Goal: Information Seeking & Learning: Learn about a topic

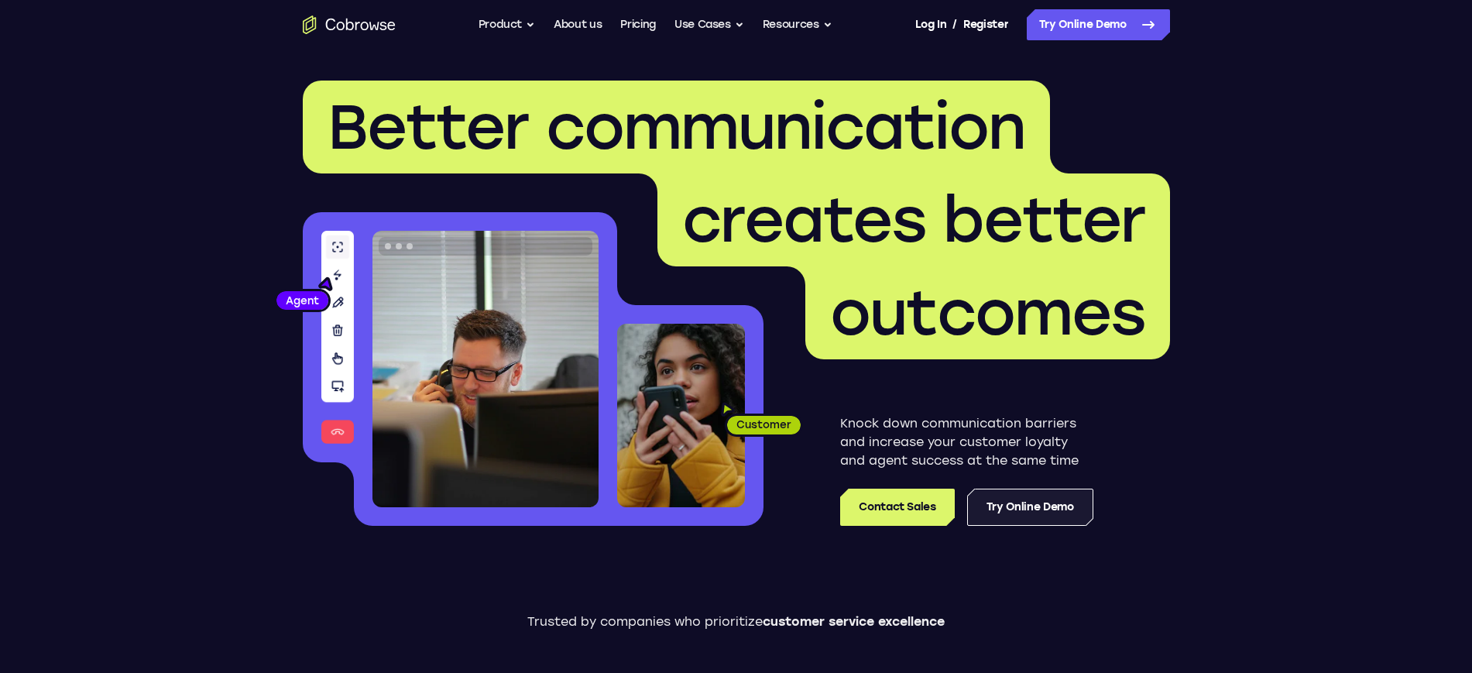
click at [1020, 508] on link "Try Online Demo" at bounding box center [1030, 507] width 126 height 37
click at [1039, 506] on link "Try Online Demo" at bounding box center [1030, 507] width 126 height 37
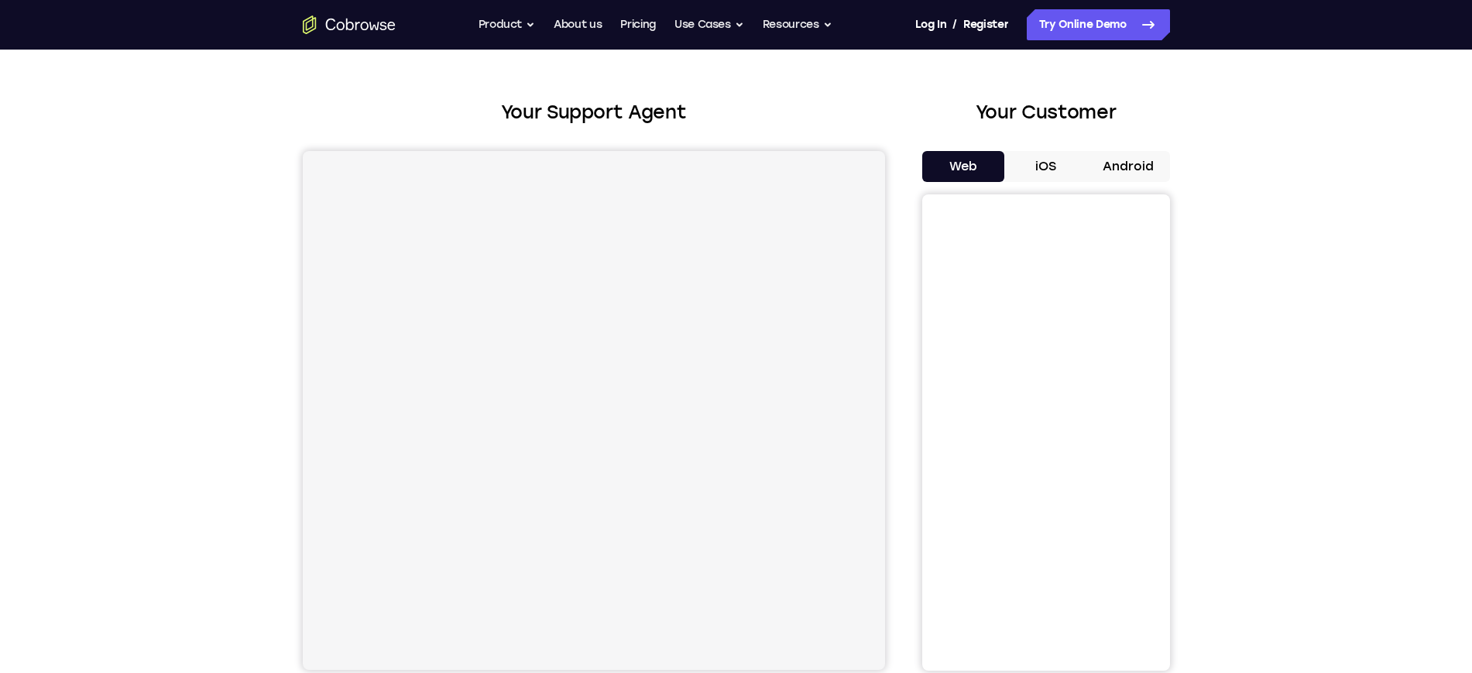
scroll to position [97, 0]
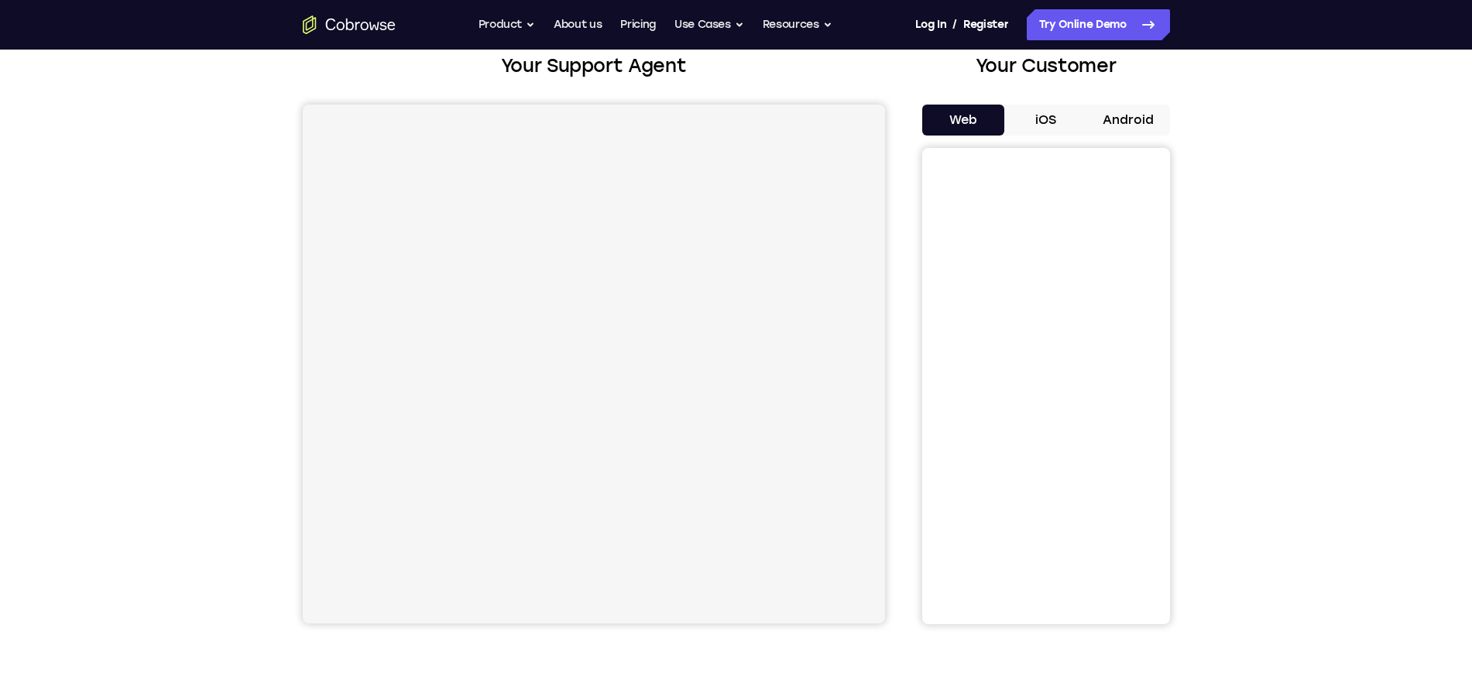
click at [1056, 118] on button "iOS" at bounding box center [1045, 120] width 83 height 31
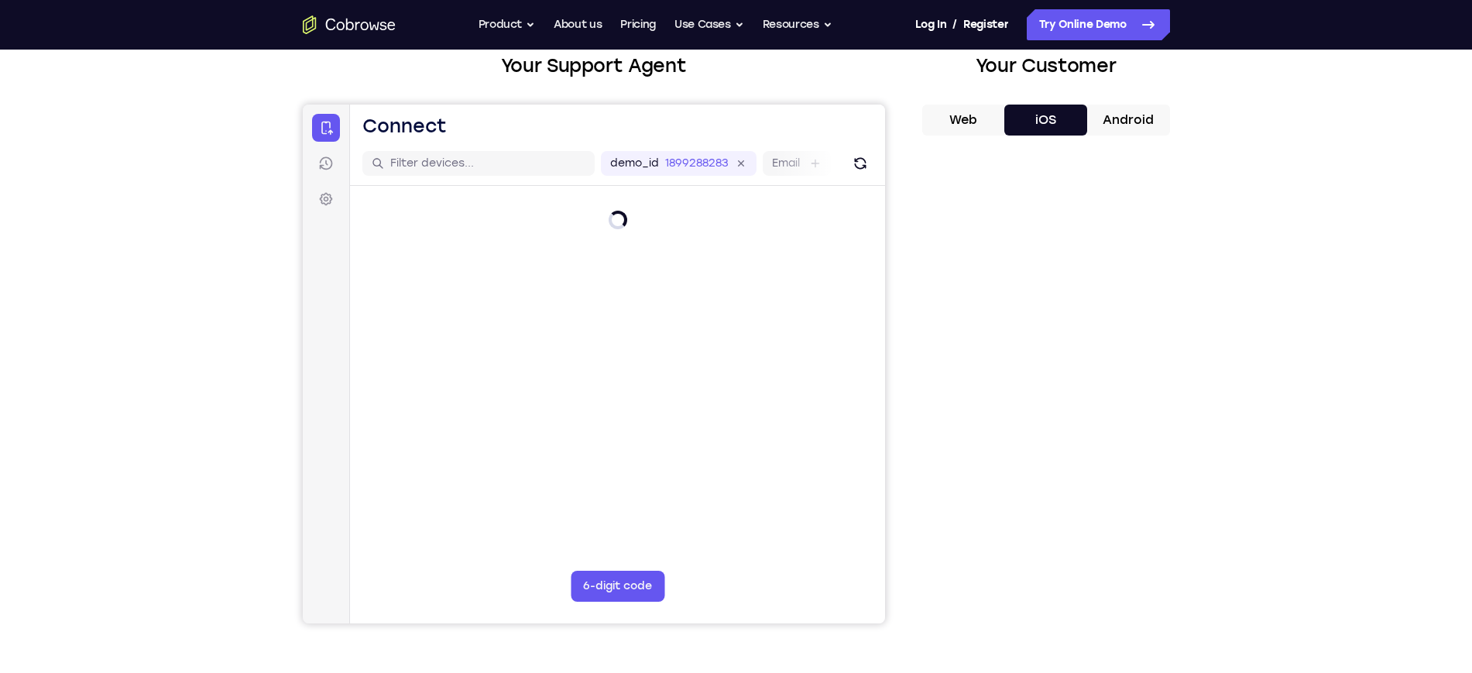
scroll to position [0, 0]
click at [1145, 124] on button "Android" at bounding box center [1128, 120] width 83 height 31
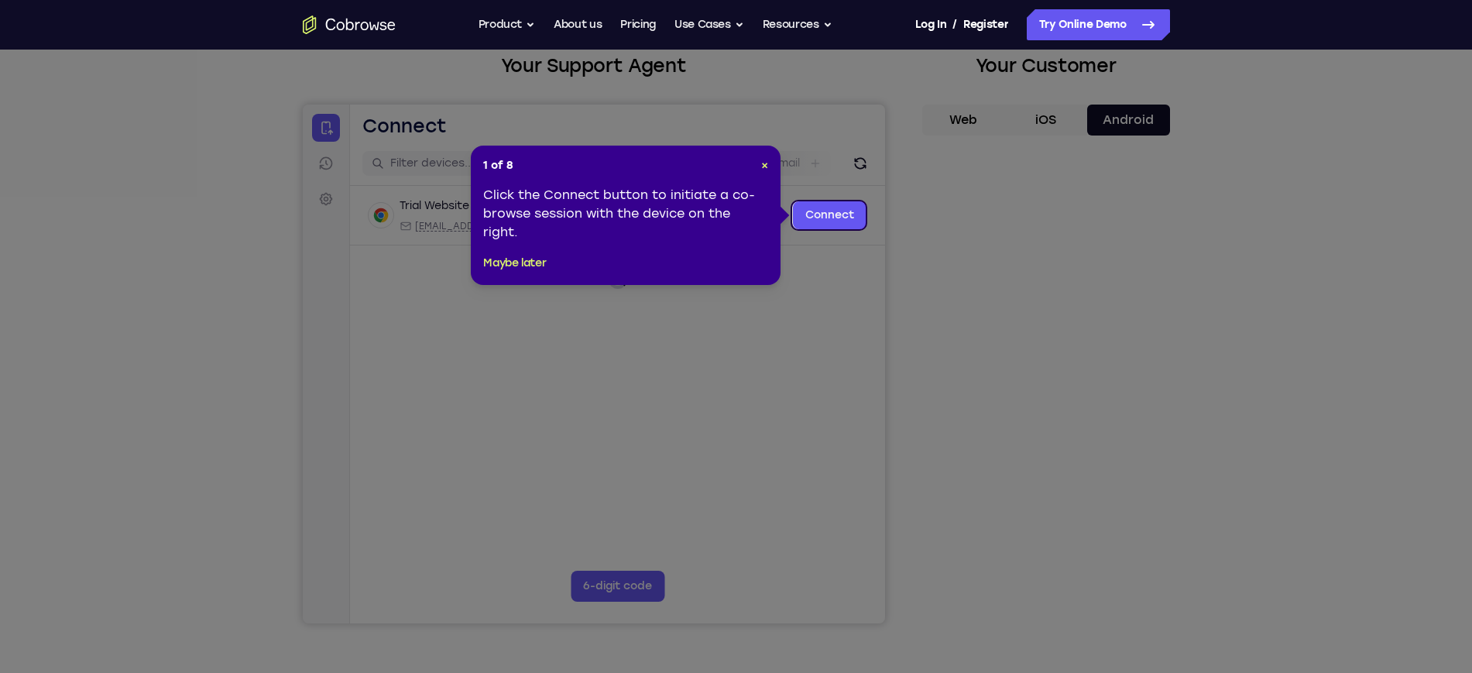
click at [975, 125] on icon at bounding box center [743, 336] width 1486 height 673
click at [840, 213] on link "Connect" at bounding box center [829, 215] width 74 height 28
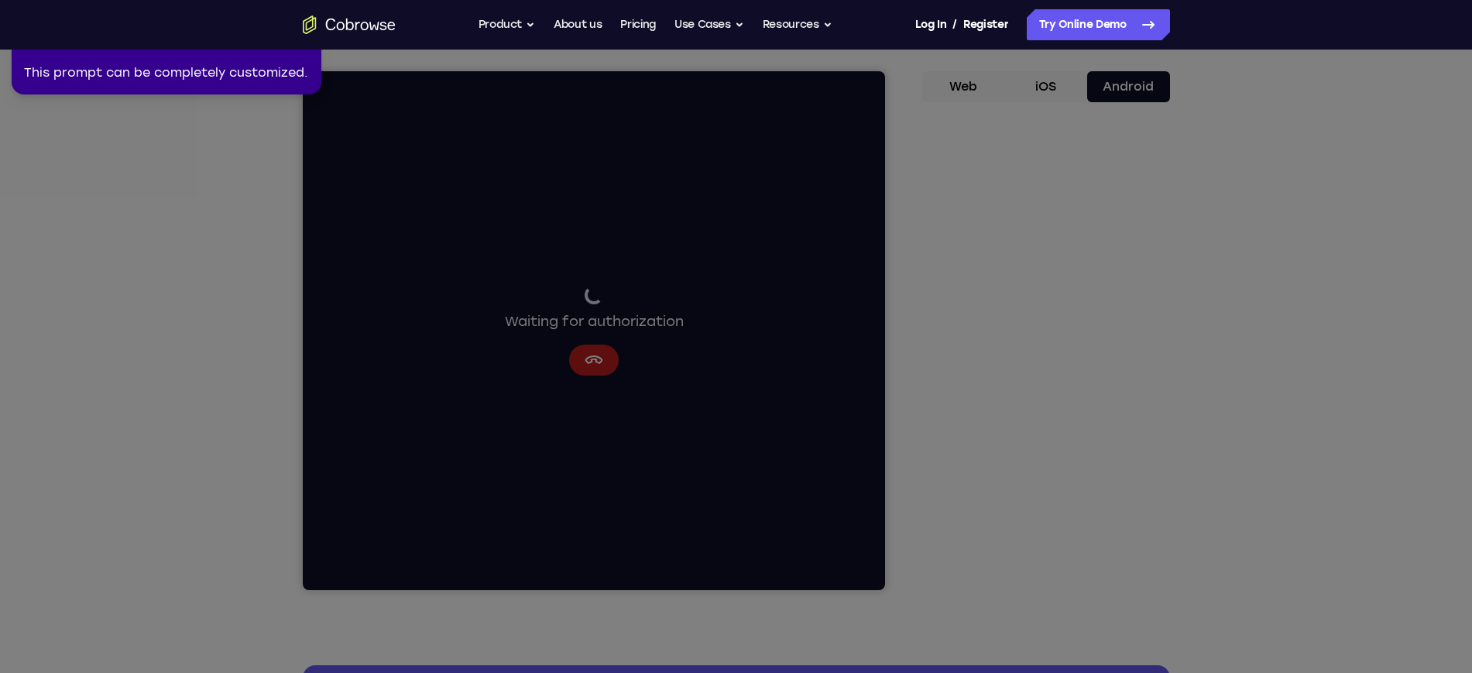
scroll to position [97, 0]
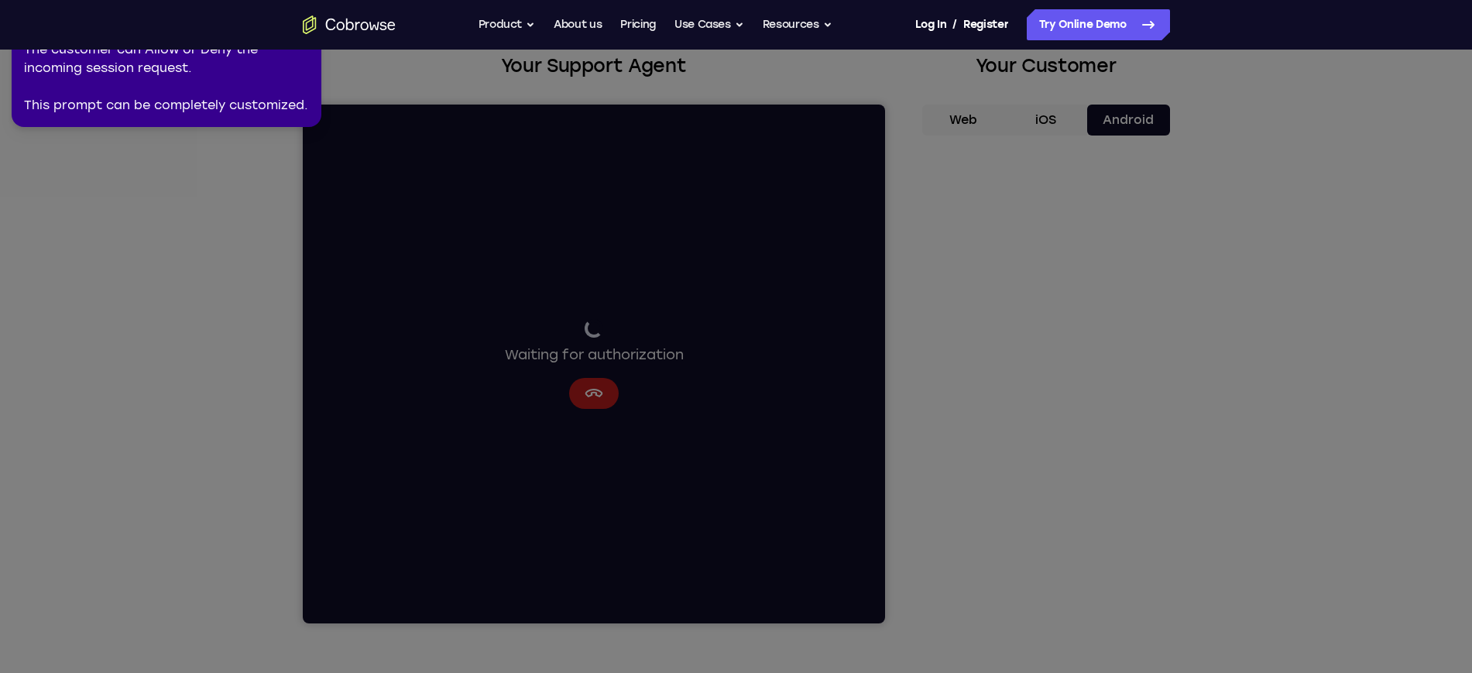
click at [598, 393] on icon at bounding box center [740, 333] width 1493 height 679
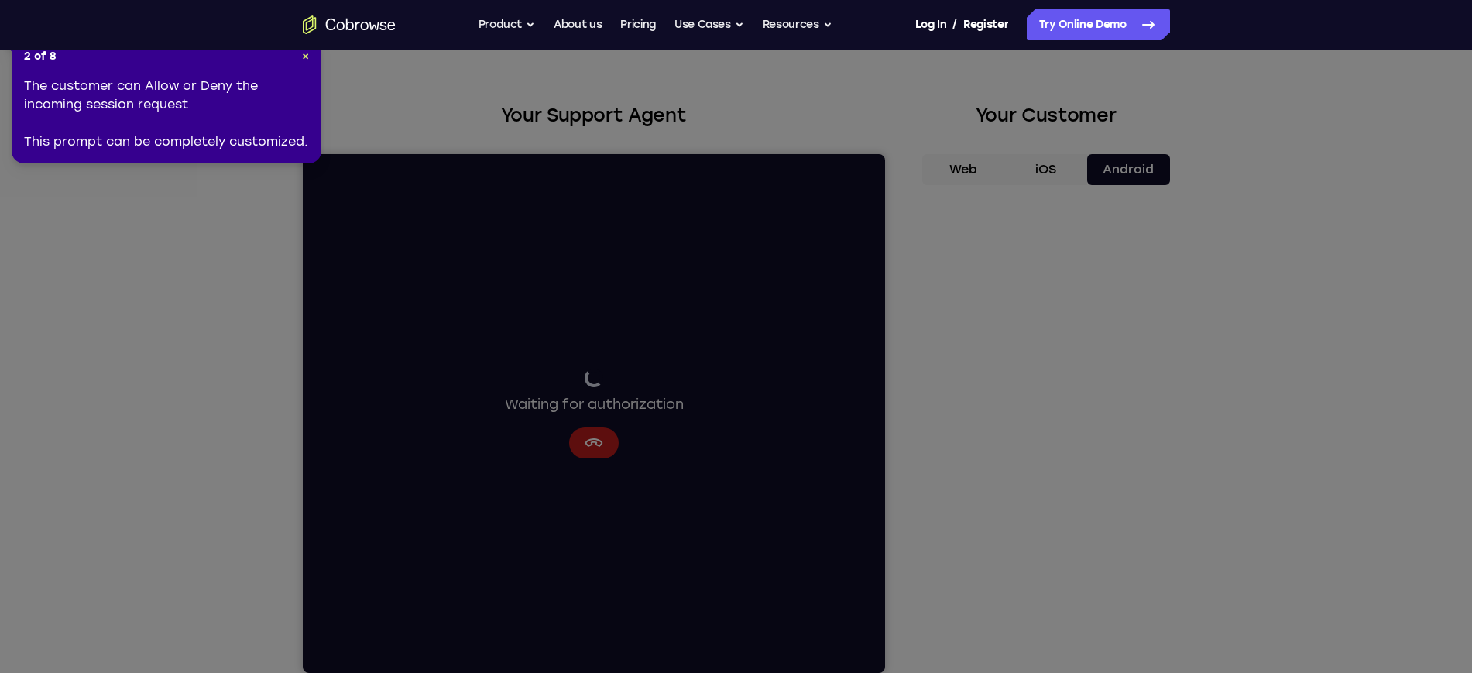
scroll to position [0, 0]
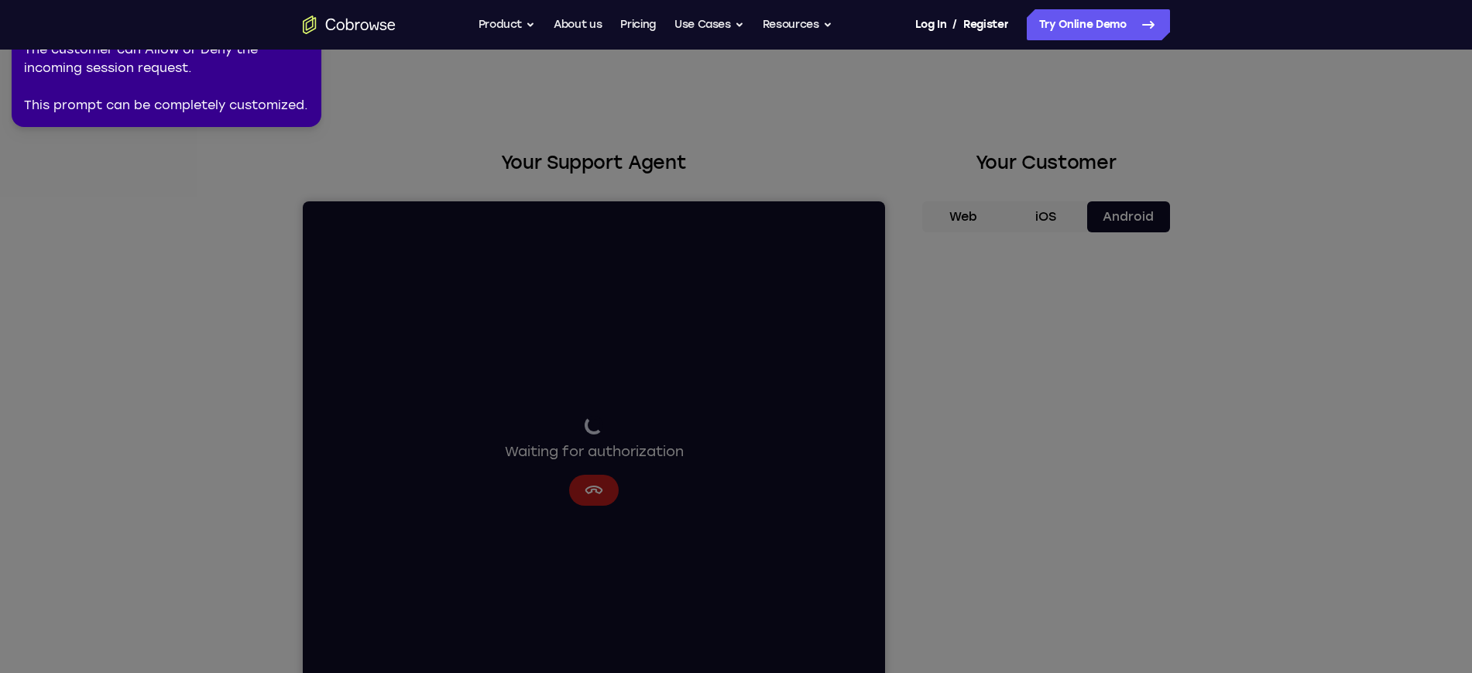
click at [964, 216] on icon at bounding box center [740, 333] width 1493 height 679
click at [965, 217] on icon at bounding box center [740, 333] width 1493 height 679
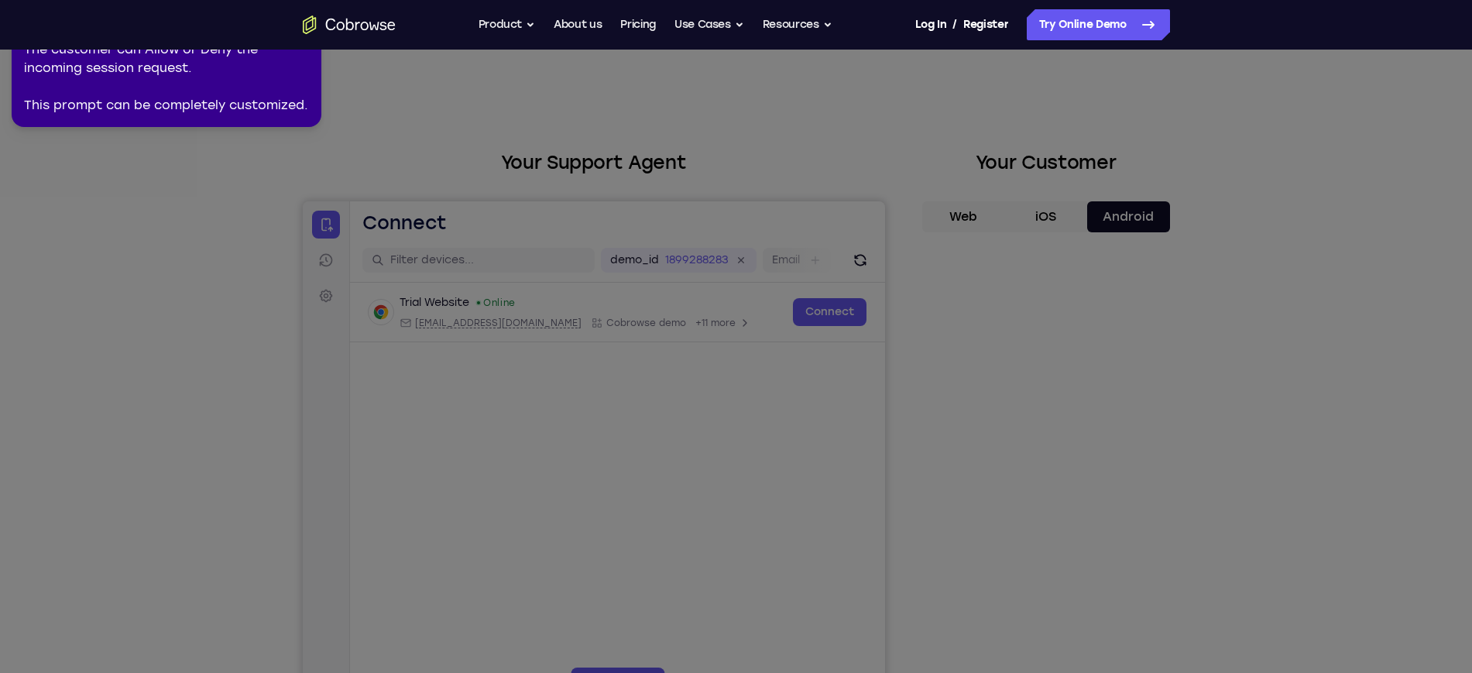
click at [951, 210] on icon at bounding box center [740, 333] width 1493 height 679
click at [960, 216] on icon at bounding box center [740, 333] width 1493 height 679
click at [960, 217] on icon at bounding box center [740, 333] width 1493 height 679
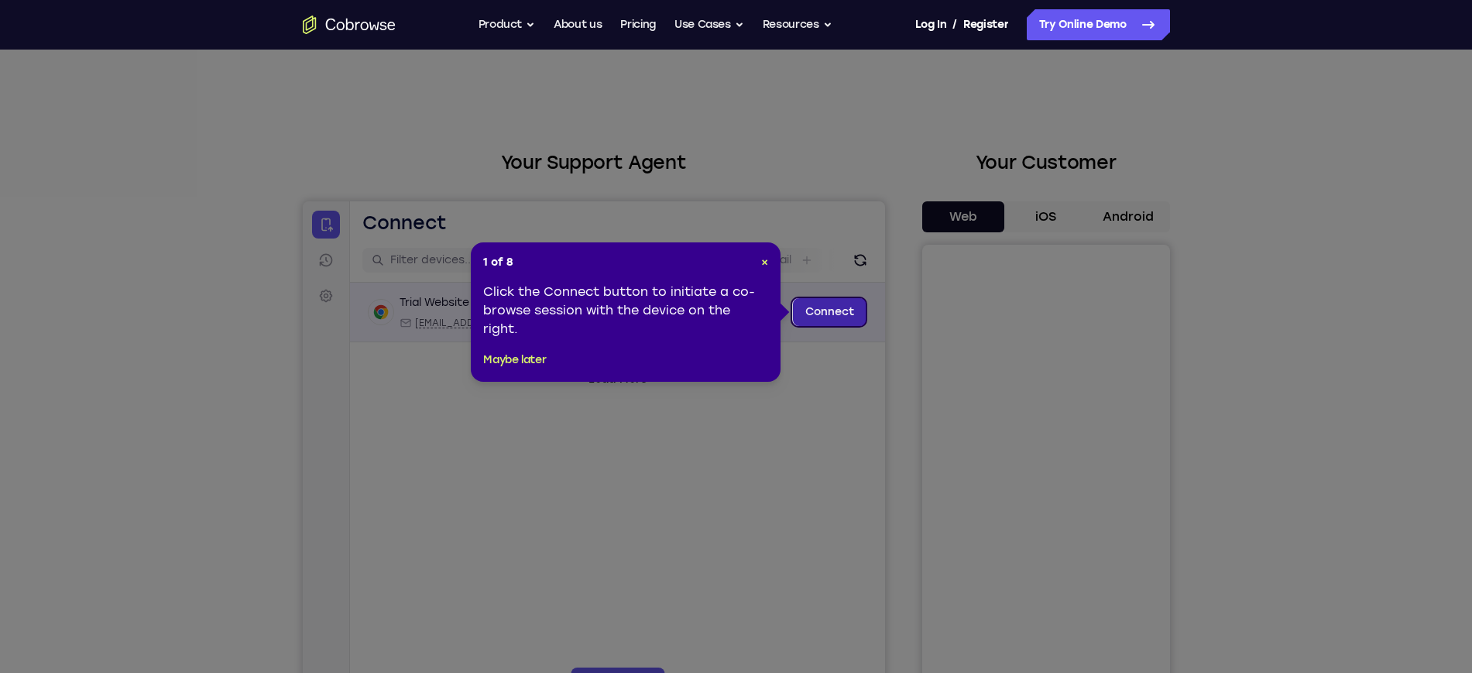
click at [824, 317] on link "Connect" at bounding box center [829, 312] width 74 height 28
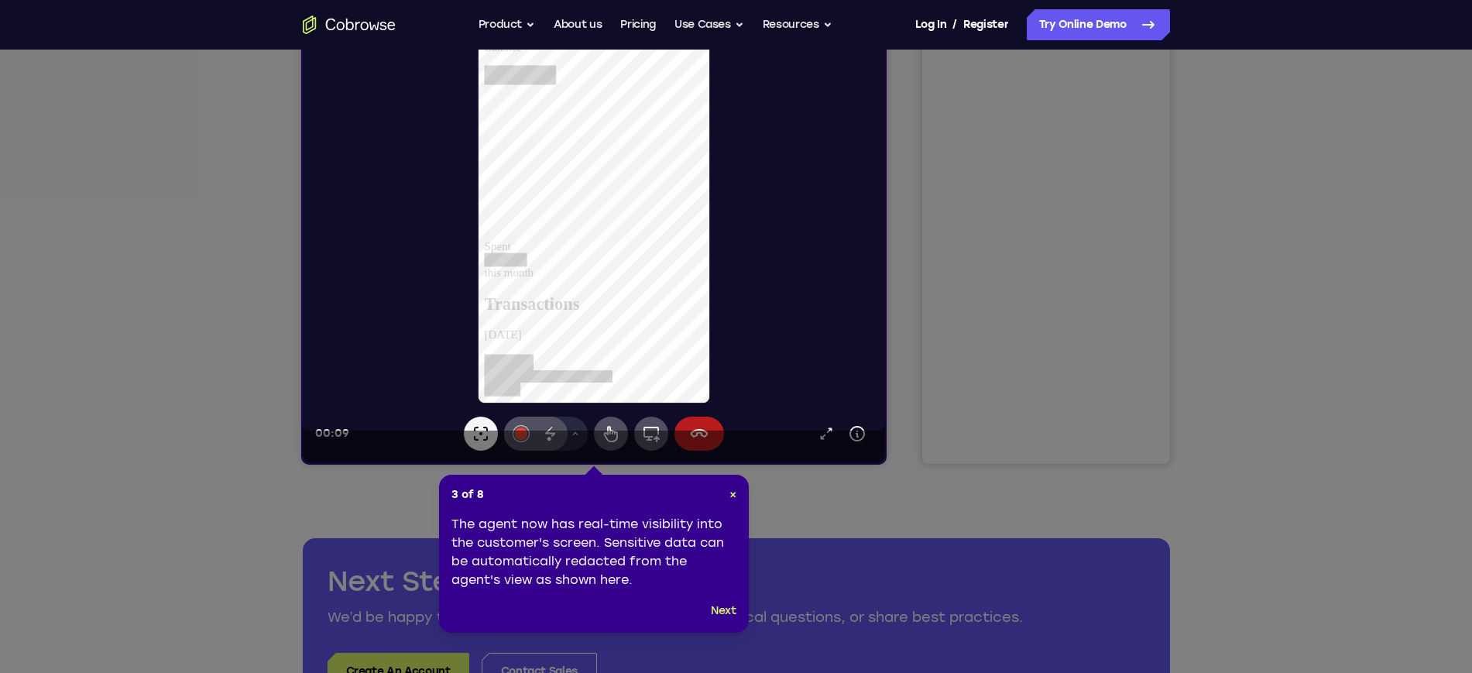
scroll to position [290, 0]
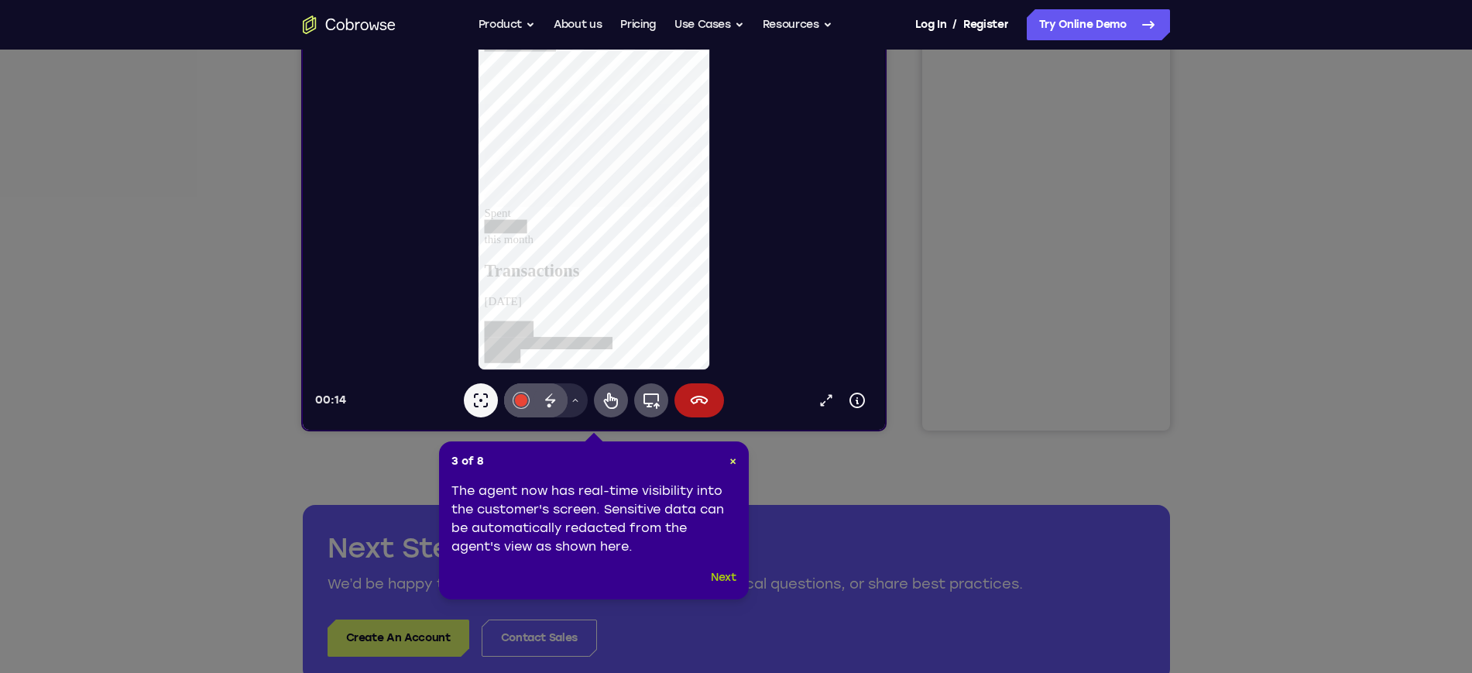
click at [723, 576] on button "Next" at bounding box center [724, 577] width 26 height 19
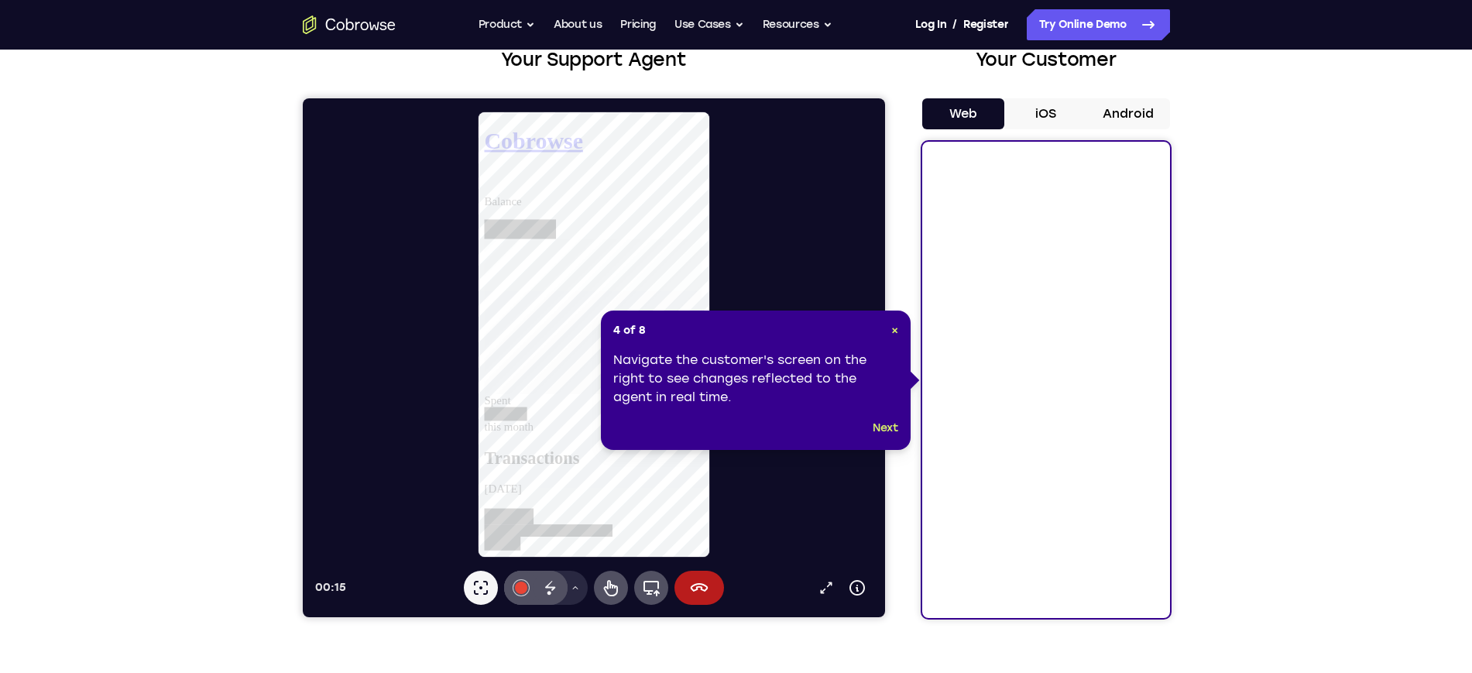
scroll to position [97, 0]
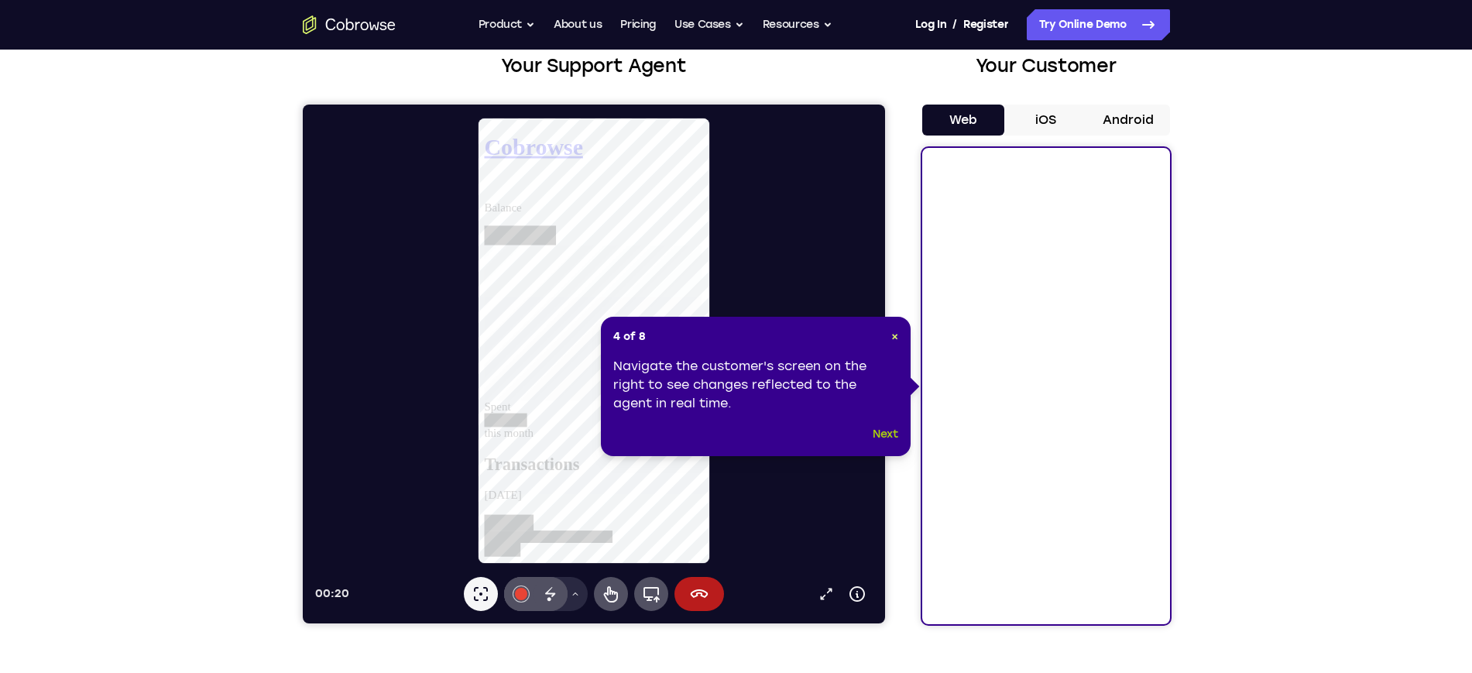
click at [890, 431] on button "Next" at bounding box center [886, 434] width 26 height 19
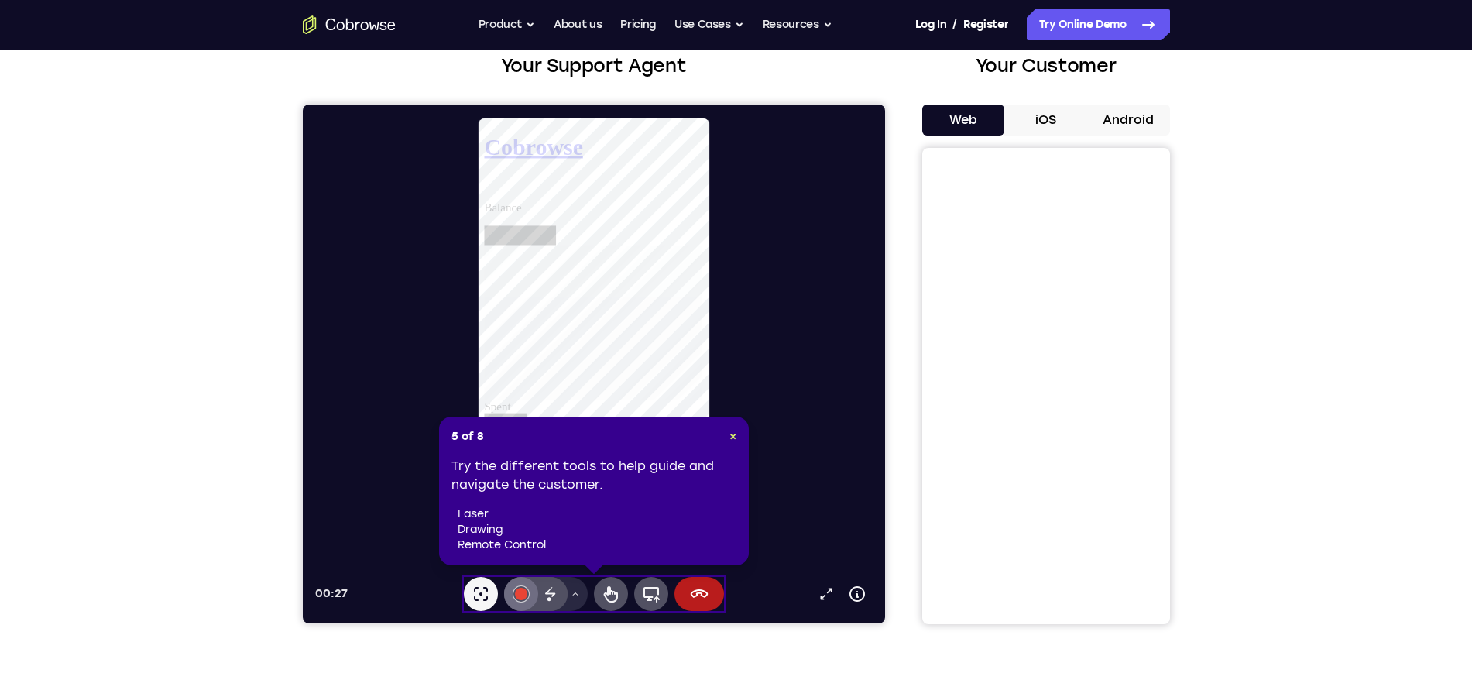
click at [525, 589] on div at bounding box center [520, 594] width 12 height 12
click at [552, 592] on icon at bounding box center [549, 592] width 10 height 10
click at [723, 314] on div at bounding box center [599, 340] width 570 height 447
click at [605, 589] on icon at bounding box center [610, 594] width 19 height 19
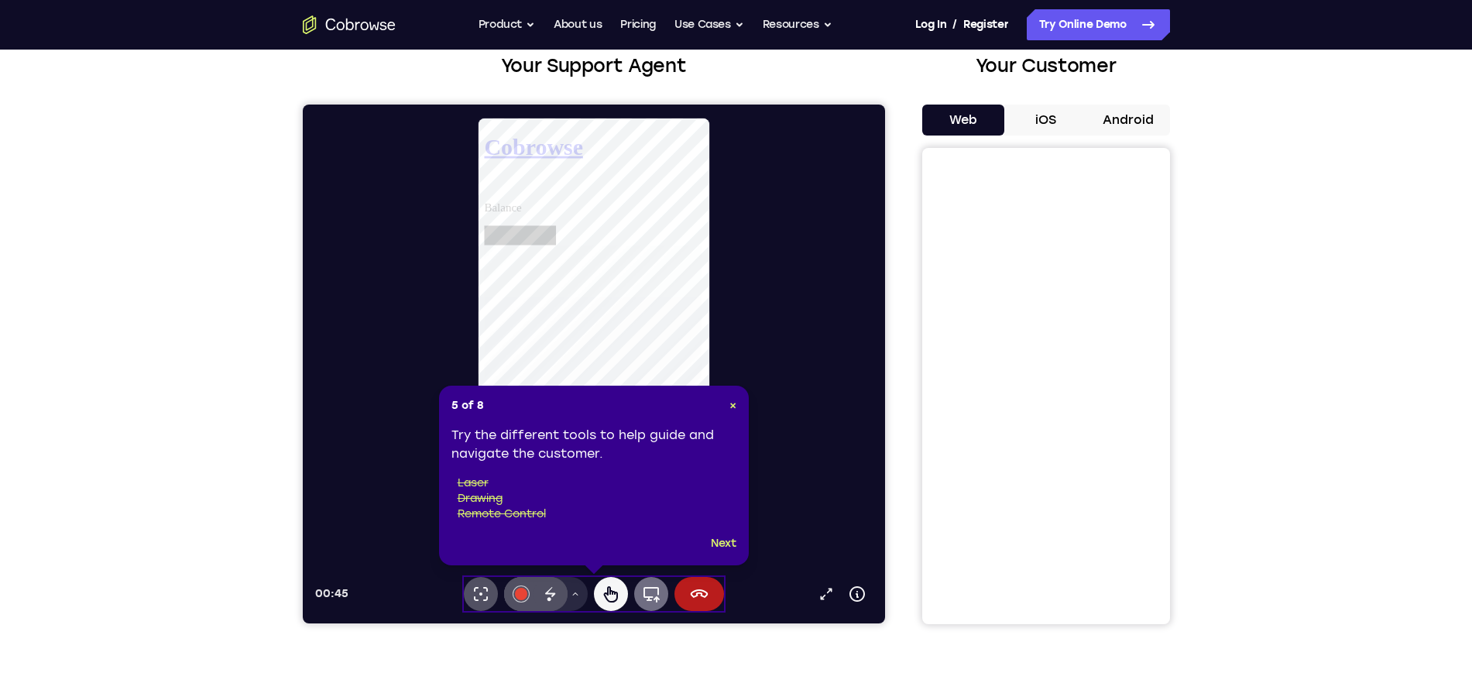
click at [656, 590] on icon at bounding box center [650, 594] width 19 height 19
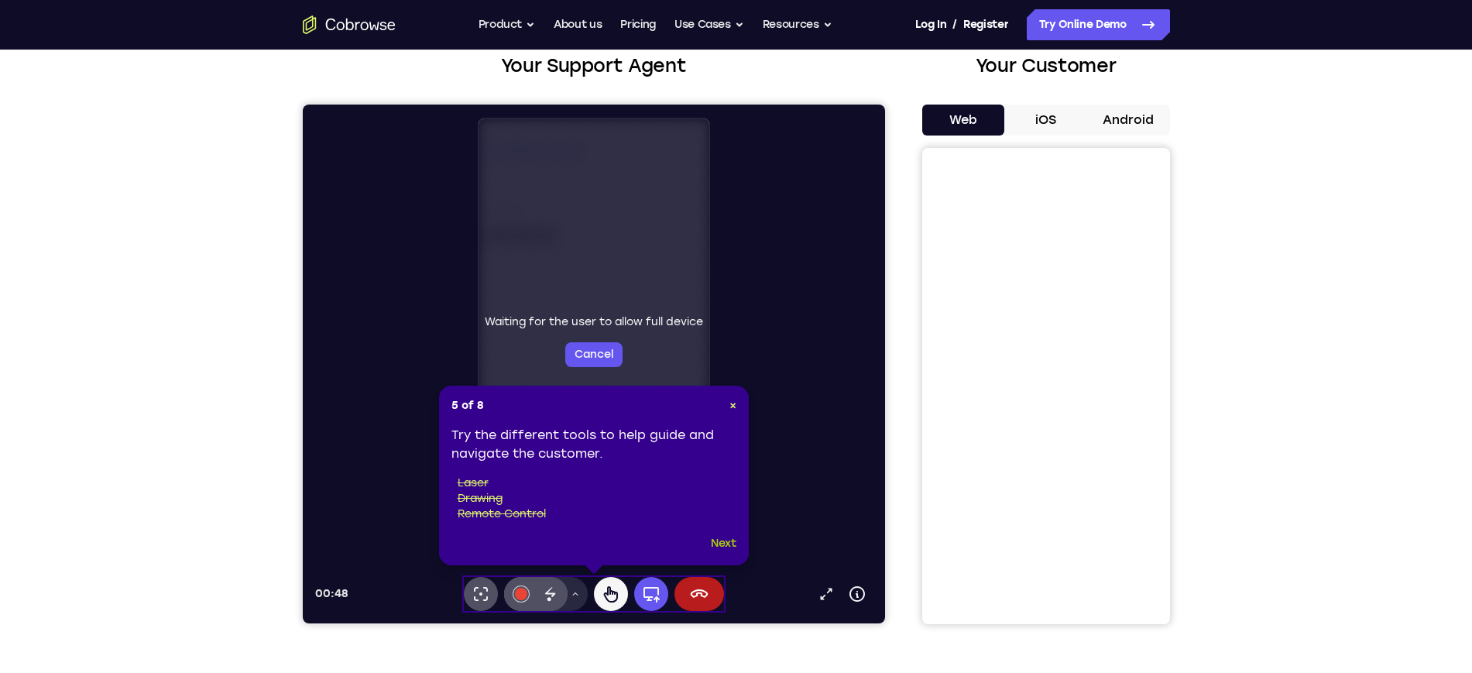
click at [717, 544] on button "Next" at bounding box center [724, 543] width 26 height 19
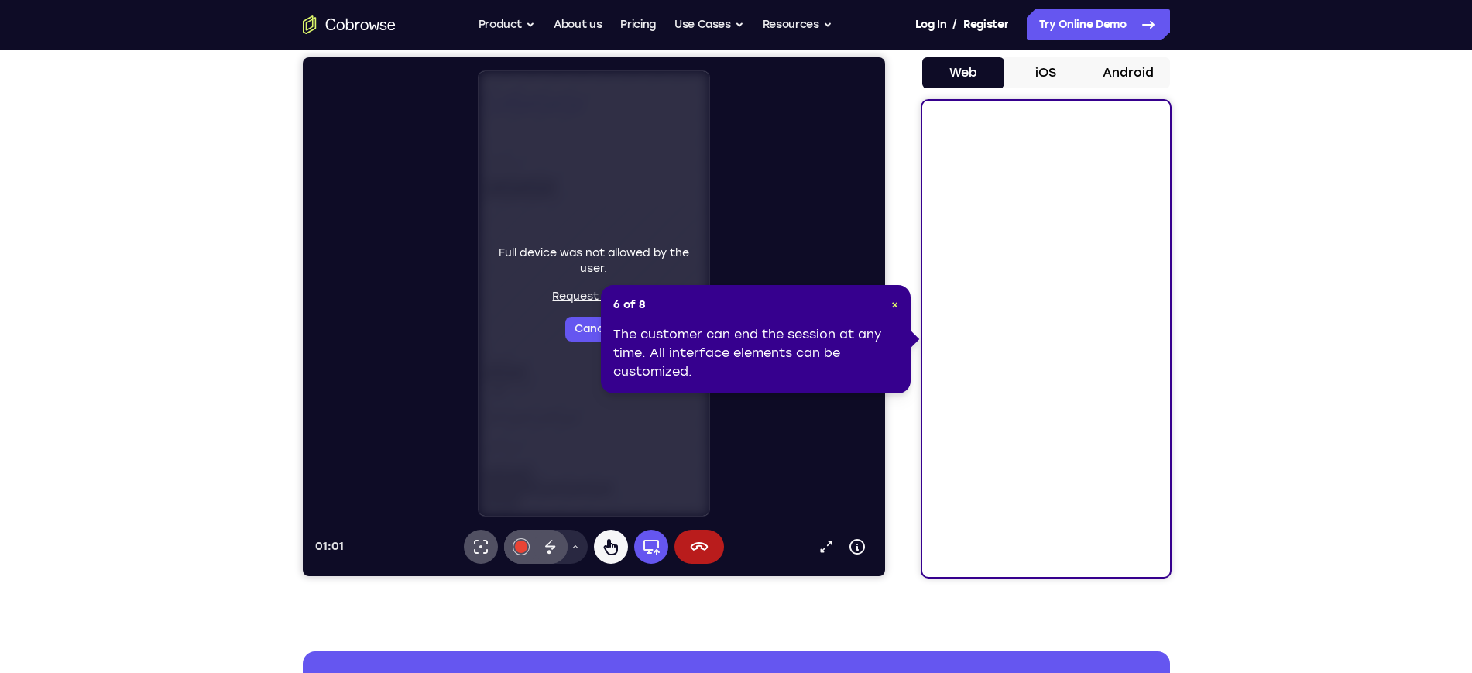
scroll to position [0, 0]
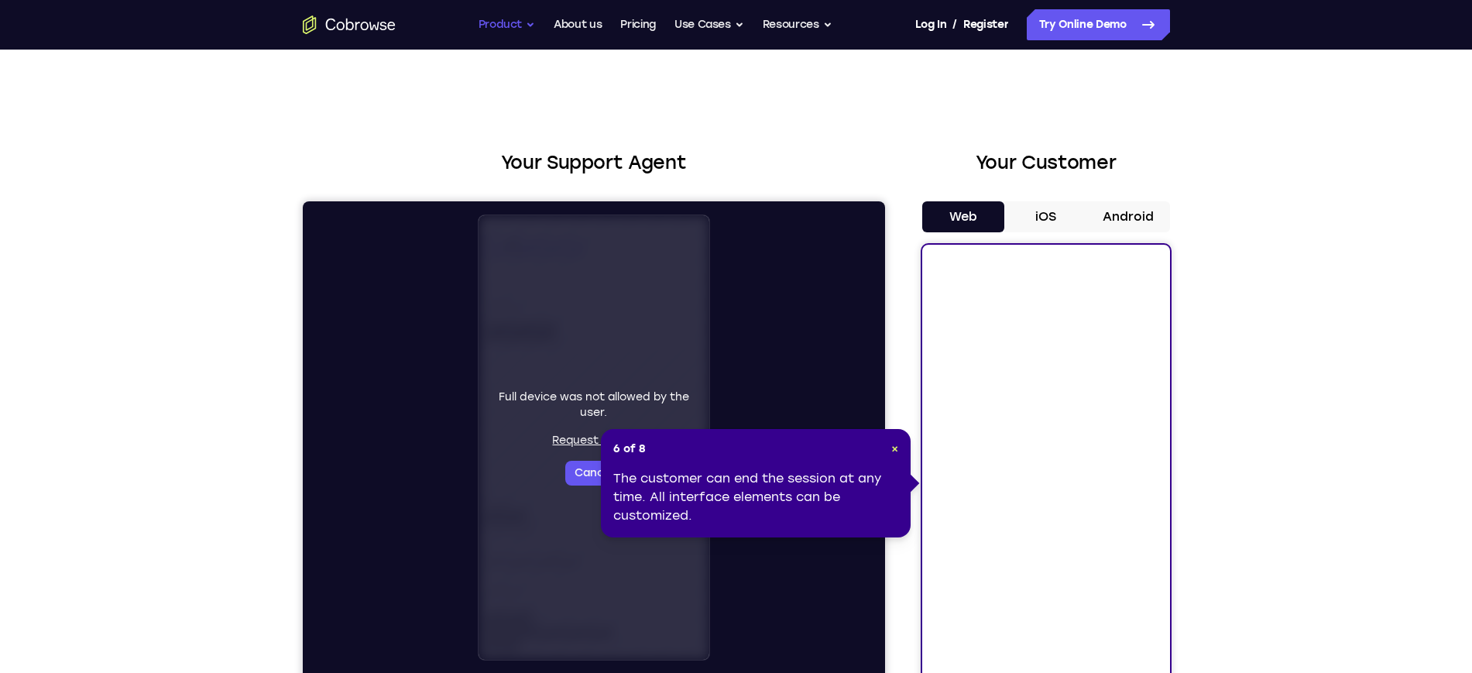
click at [485, 27] on button "Product" at bounding box center [506, 24] width 57 height 31
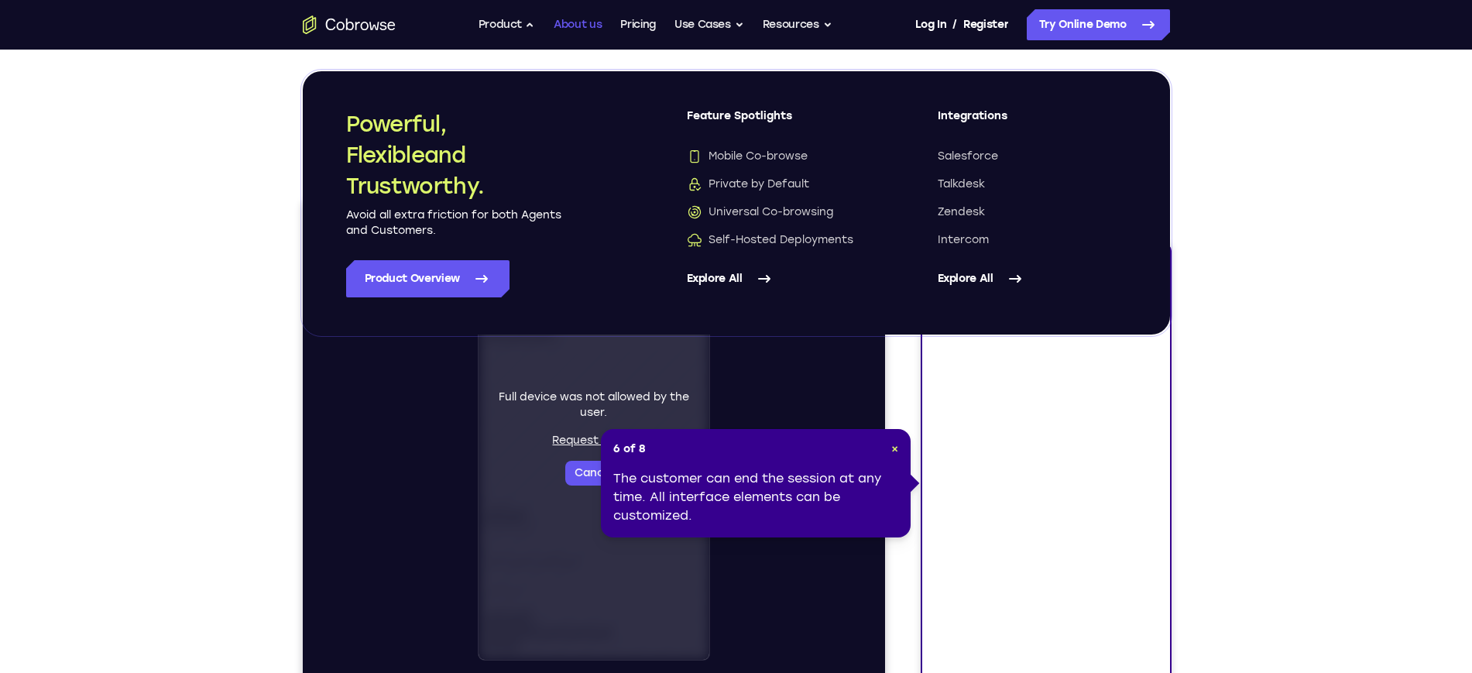
click at [589, 27] on link "About us" at bounding box center [578, 24] width 48 height 31
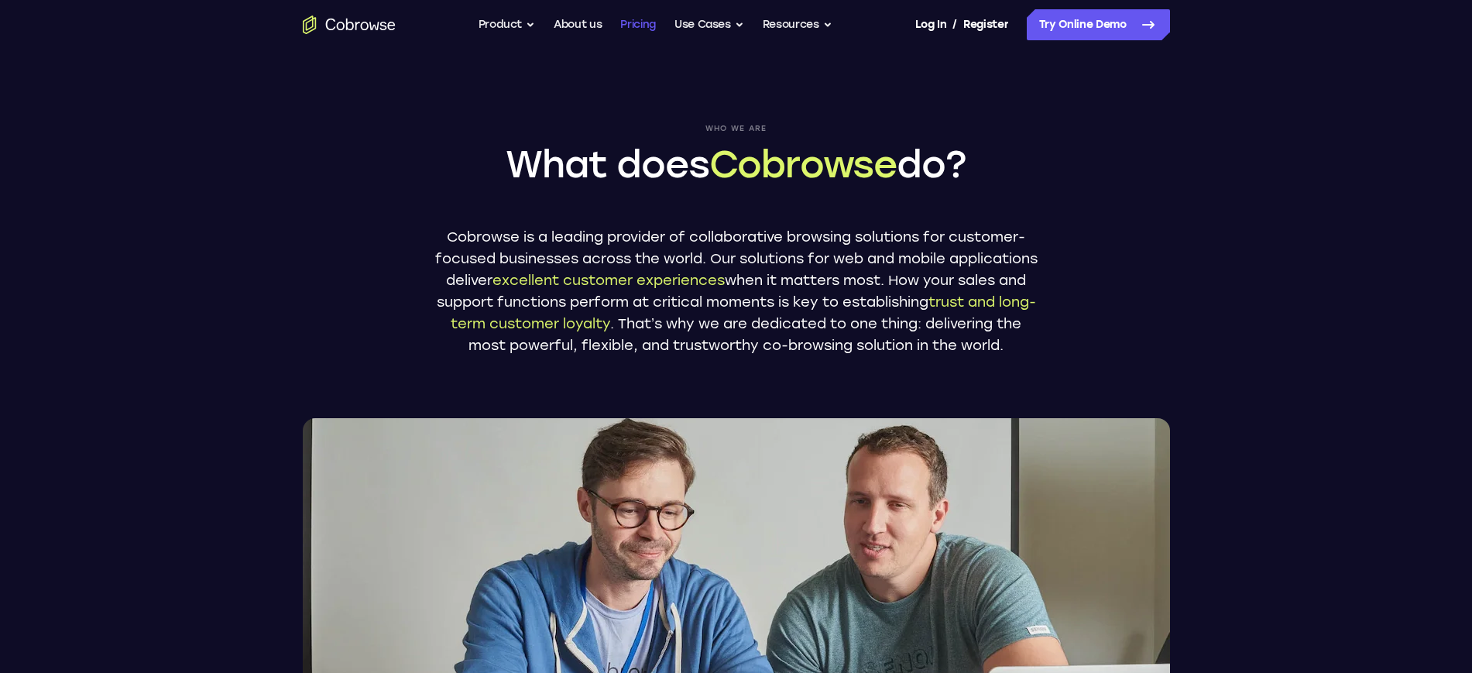
click at [626, 22] on link "Pricing" at bounding box center [638, 24] width 36 height 31
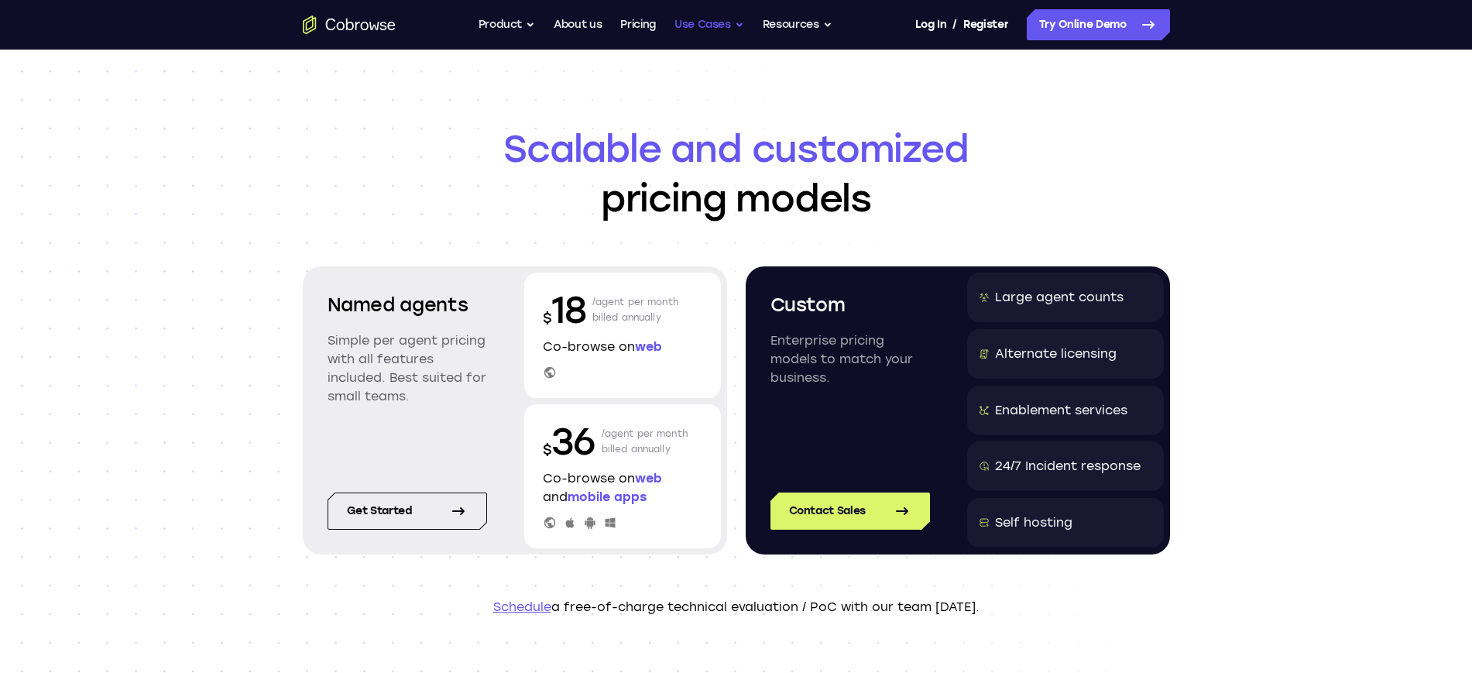
click at [726, 25] on button "Use Cases" at bounding box center [709, 24] width 70 height 31
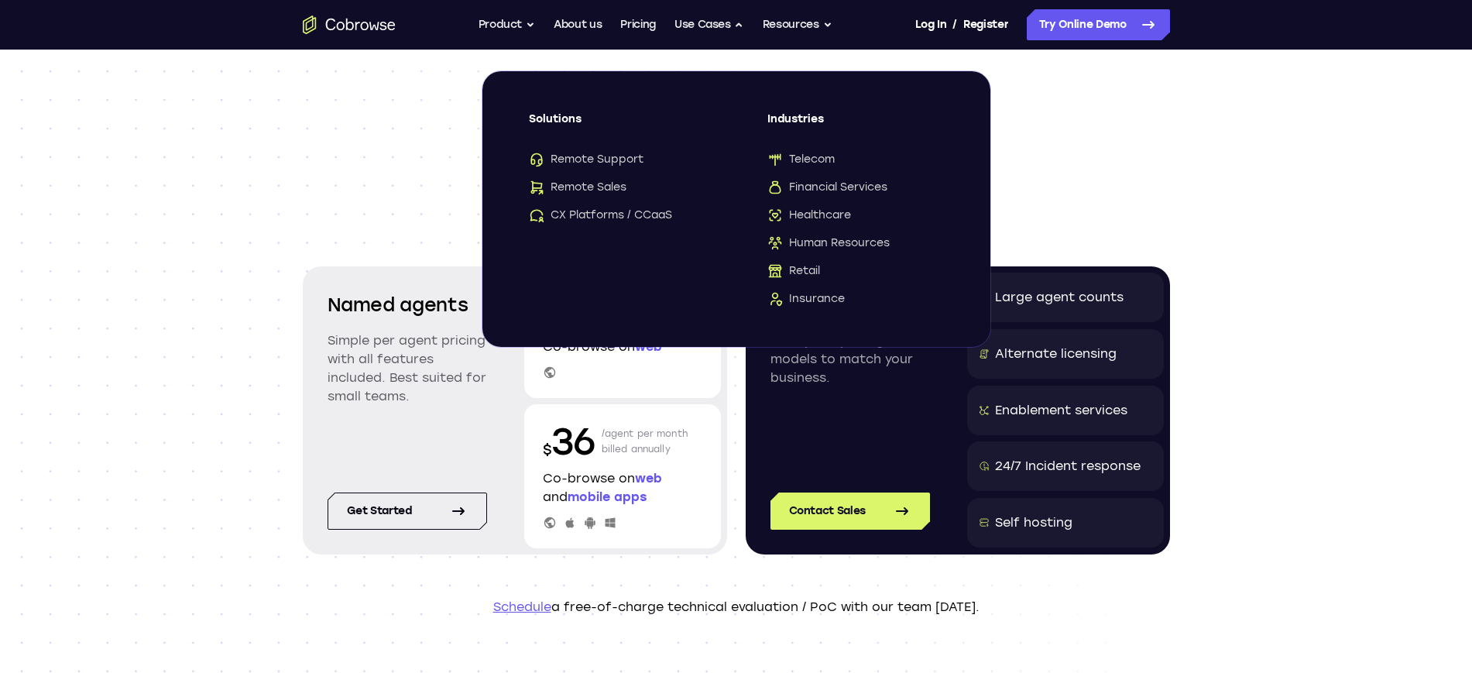
click at [1086, 161] on span "Scalable and customized" at bounding box center [736, 149] width 867 height 50
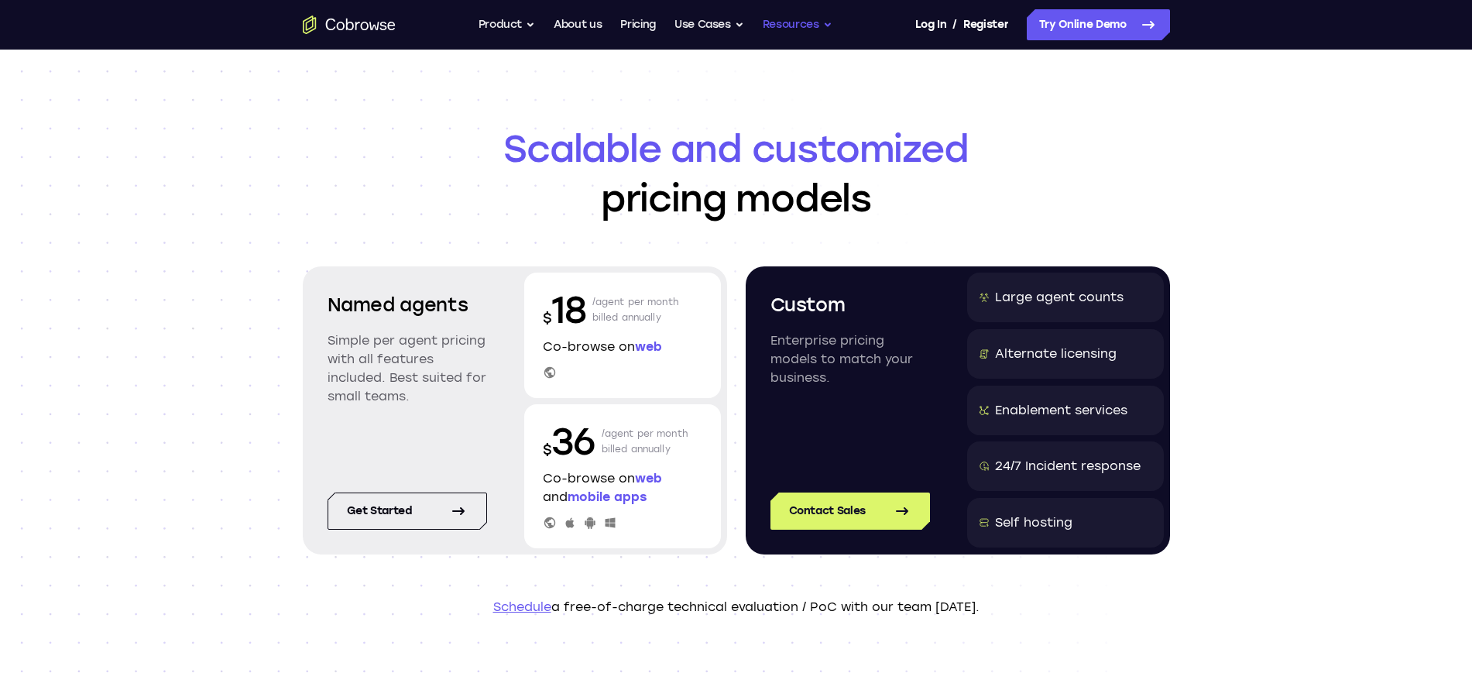
click at [811, 31] on button "Resources" at bounding box center [798, 24] width 70 height 31
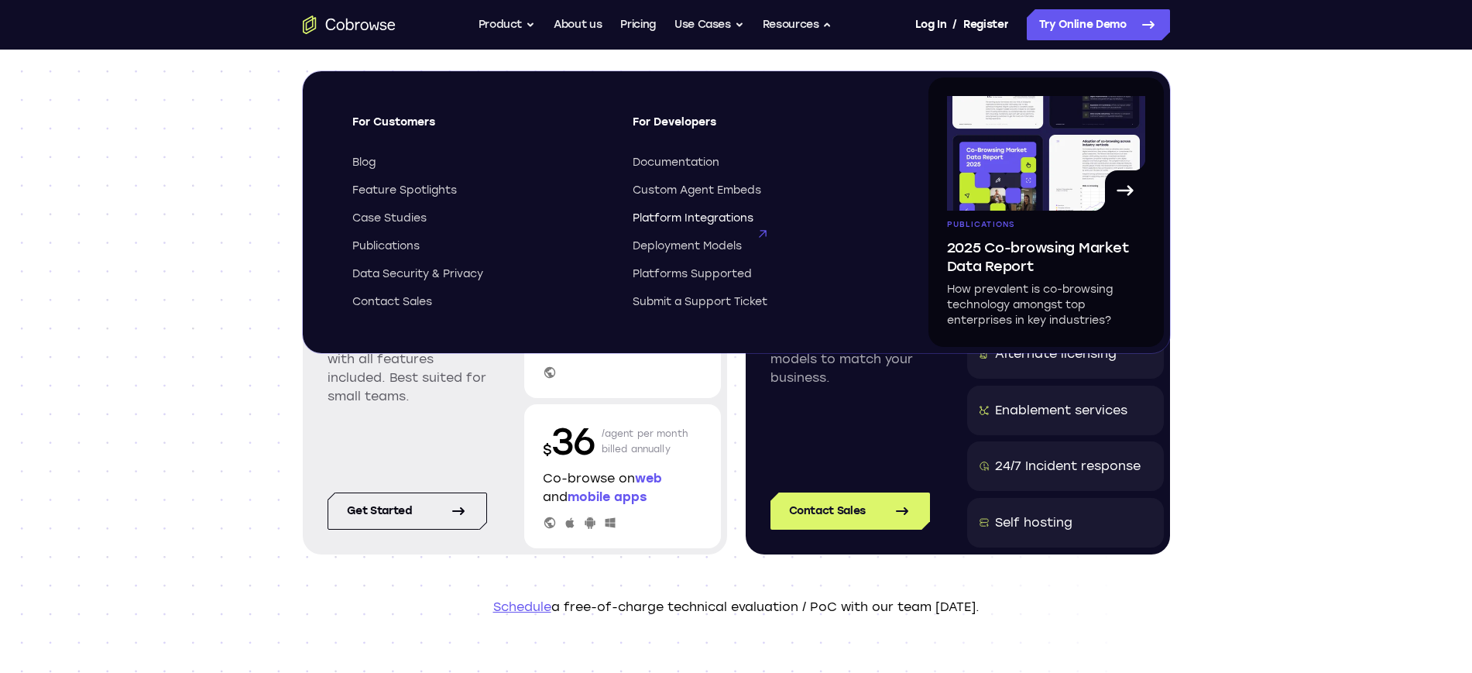
click at [693, 213] on span "Platform Integrations" at bounding box center [693, 218] width 121 height 15
click at [744, 183] on span "Custom Agent Embeds" at bounding box center [697, 190] width 129 height 15
click at [710, 238] on span "Deployment Models" at bounding box center [687, 245] width 109 height 15
click at [822, 23] on button "Resources" at bounding box center [798, 24] width 70 height 31
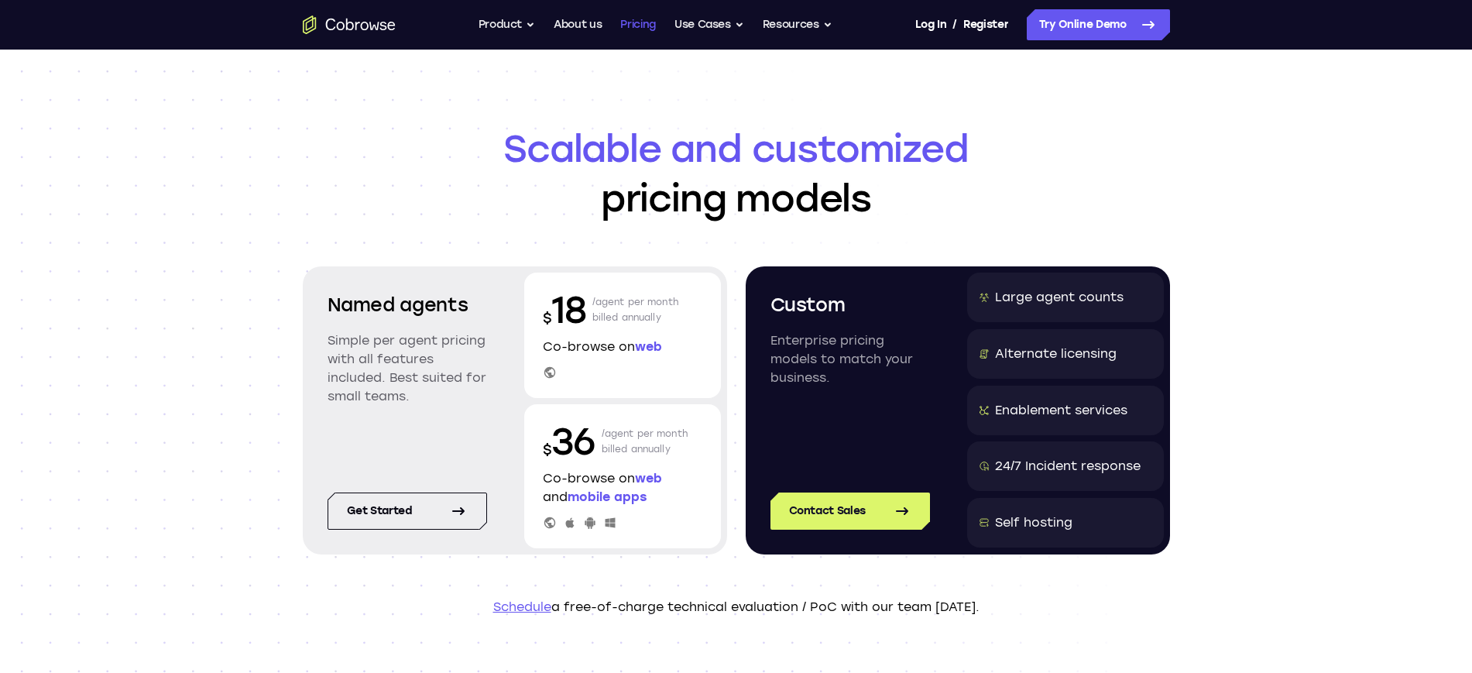
click at [648, 19] on link "Pricing" at bounding box center [638, 24] width 36 height 31
click at [647, 24] on link "Pricing" at bounding box center [638, 24] width 36 height 31
